Goal: Information Seeking & Learning: Check status

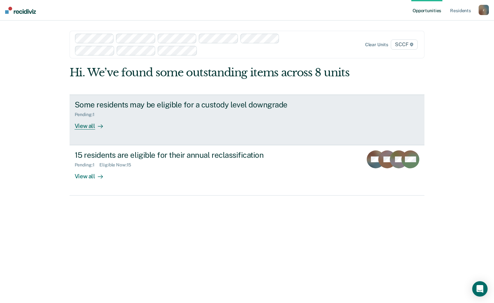
click at [93, 125] on div "View all" at bounding box center [93, 123] width 36 height 13
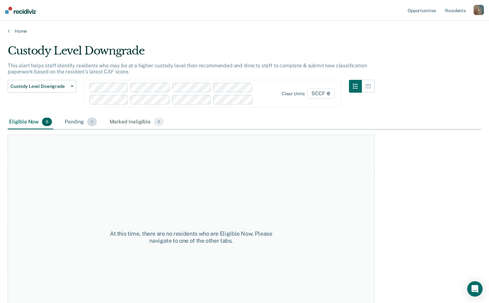
click at [80, 123] on div "Pending 1" at bounding box center [80, 122] width 34 height 14
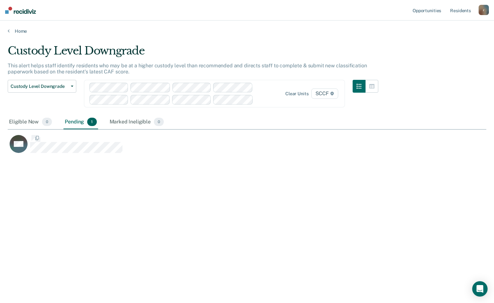
scroll to position [206, 474]
click at [124, 120] on div "Marked Ineligible 0" at bounding box center [136, 122] width 57 height 14
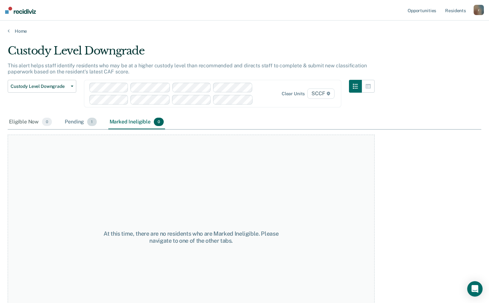
click at [68, 121] on div "Pending 1" at bounding box center [80, 122] width 34 height 14
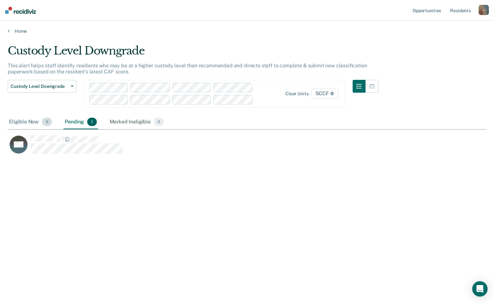
click at [17, 120] on div "Eligible Now 0" at bounding box center [31, 122] width 46 height 14
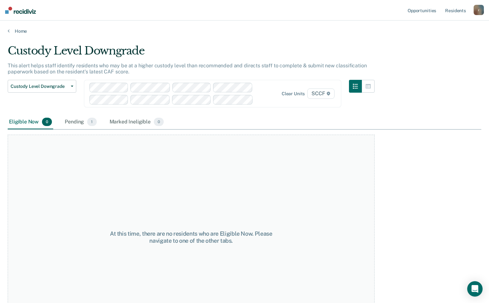
click at [7, 29] on div "Home" at bounding box center [244, 27] width 489 height 13
click at [8, 30] on icon at bounding box center [9, 30] width 2 height 5
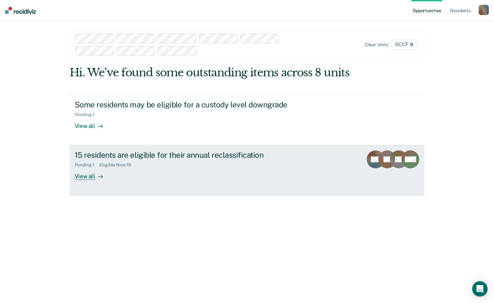
click at [163, 165] on div "Pending : 1 Eligible Now : 15" at bounding box center [187, 164] width 225 height 8
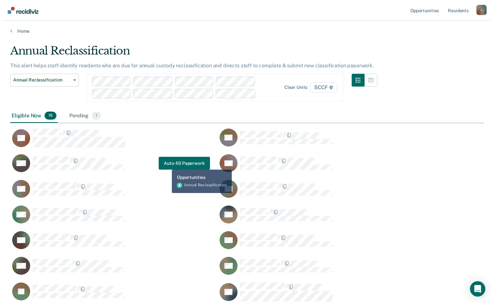
scroll to position [283, 469]
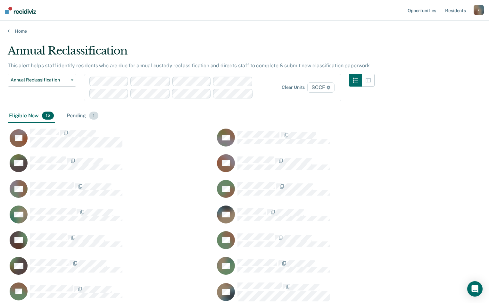
click at [81, 115] on div "Pending 1" at bounding box center [82, 116] width 34 height 14
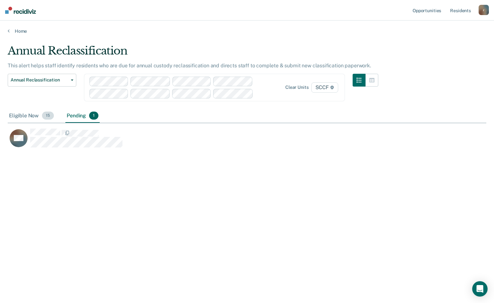
click at [31, 116] on div "Eligible Now 15" at bounding box center [31, 116] width 47 height 14
